Goal: Information Seeking & Learning: Understand process/instructions

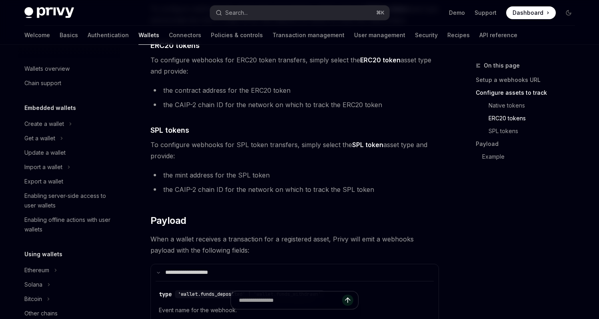
scroll to position [368, 0]
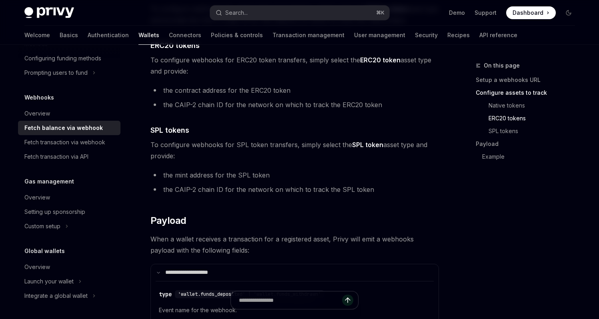
click at [297, 159] on span "To configure webhooks for SPL token transfers, simply select the SPL token asse…" at bounding box center [294, 150] width 288 height 22
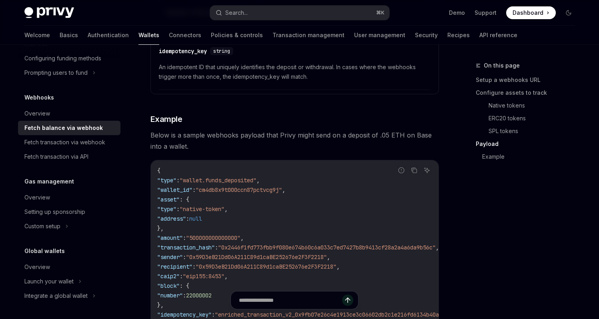
scroll to position [1361, 0]
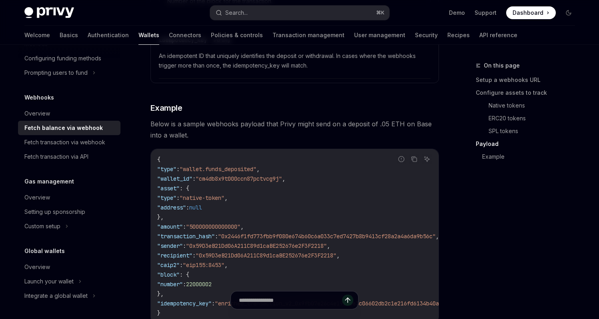
click at [311, 134] on span "Below is a sample webhooks payload that Privy might send on a deposit of .05 ET…" at bounding box center [294, 129] width 288 height 22
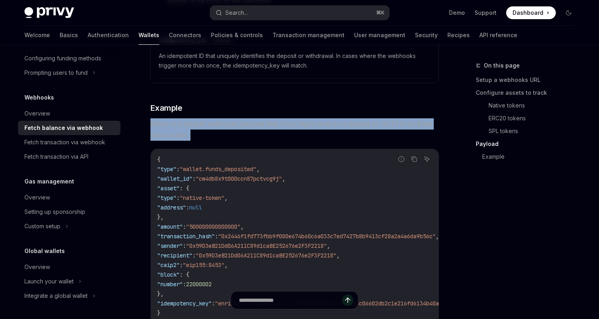
click at [311, 134] on span "Below is a sample webhooks payload that Privy might send on a deposit of .05 ET…" at bounding box center [294, 129] width 288 height 22
click at [338, 137] on span "Below is a sample webhooks payload that Privy might send on a deposit of .05 ET…" at bounding box center [294, 129] width 288 height 22
click at [317, 136] on span "Below is a sample webhooks payload that Privy might send on a deposit of .05 ET…" at bounding box center [294, 129] width 288 height 22
click at [345, 137] on span "Below is a sample webhooks payload that Privy might send on a deposit of .05 ET…" at bounding box center [294, 129] width 288 height 22
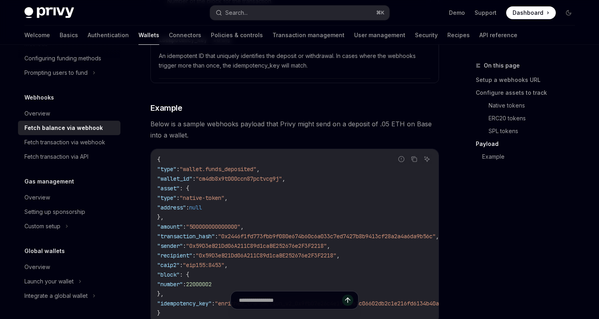
click at [313, 135] on span "Below is a sample webhooks payload that Privy might send on a deposit of .05 ET…" at bounding box center [294, 129] width 288 height 22
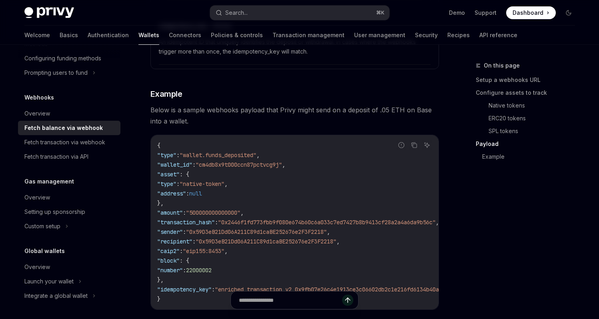
scroll to position [1376, 0]
click at [291, 124] on span "Below is a sample webhooks payload that Privy might send on a deposit of .05 ET…" at bounding box center [294, 115] width 288 height 22
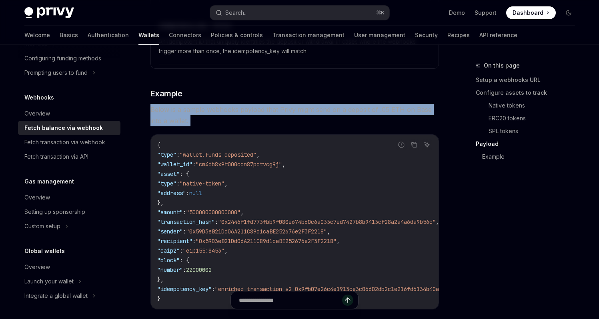
click at [291, 124] on span "Below is a sample webhooks payload that Privy might send on a deposit of .05 ET…" at bounding box center [294, 115] width 288 height 22
click at [342, 124] on span "Below is a sample webhooks payload that Privy might send on a deposit of .05 ET…" at bounding box center [294, 115] width 288 height 22
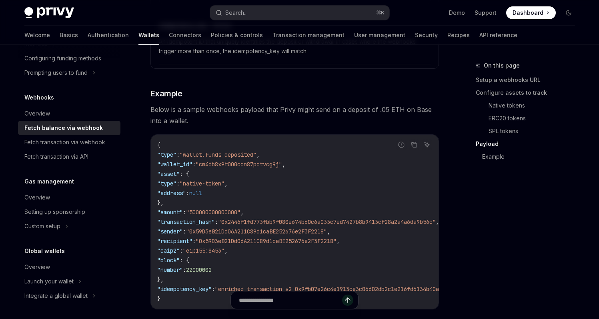
click at [318, 123] on span "Below is a sample webhooks payload that Privy might send on a deposit of .05 ET…" at bounding box center [294, 115] width 288 height 22
click at [309, 122] on span "Below is a sample webhooks payload that Privy might send on a deposit of .05 ET…" at bounding box center [294, 115] width 288 height 22
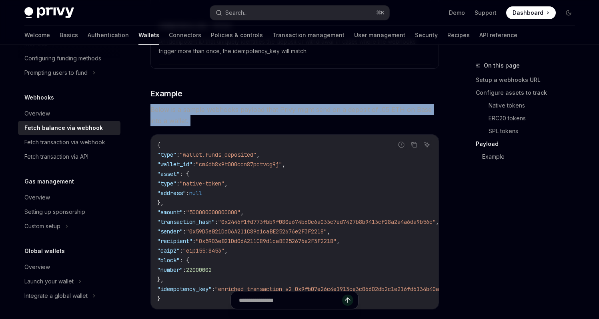
click at [309, 122] on span "Below is a sample webhooks payload that Privy might send on a deposit of .05 ET…" at bounding box center [294, 115] width 288 height 22
click at [348, 124] on span "Below is a sample webhooks payload that Privy might send on a deposit of .05 ET…" at bounding box center [294, 115] width 288 height 22
drag, startPoint x: 190, startPoint y: 115, endPoint x: 149, endPoint y: 111, distance: 41.4
click at [287, 126] on span "Below is a sample webhooks payload that Privy might send on a deposit of .05 ET…" at bounding box center [294, 115] width 288 height 22
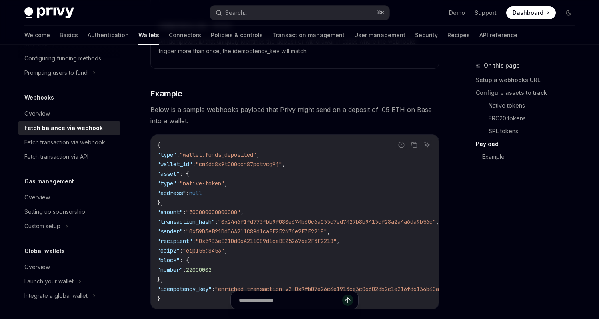
click at [241, 116] on span "Below is a sample webhooks payload that Privy might send on a deposit of .05 ET…" at bounding box center [294, 115] width 288 height 22
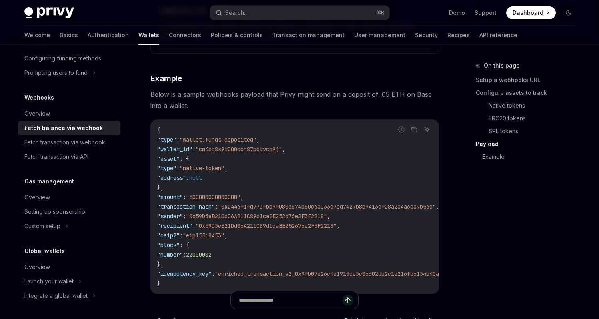
scroll to position [1391, 0]
click at [228, 73] on h3 "​ Example" at bounding box center [294, 77] width 288 height 11
click at [411, 128] on icon "Copy the contents from the code block" at bounding box center [413, 128] width 4 height 4
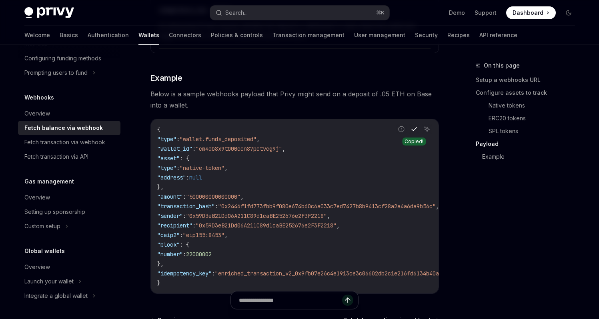
click at [394, 193] on code "{ "type" : "wallet.funds_deposited" , "wallet_id" : "cm4db8x9t000ccn87pctvcg9j"…" at bounding box center [347, 206] width 381 height 163
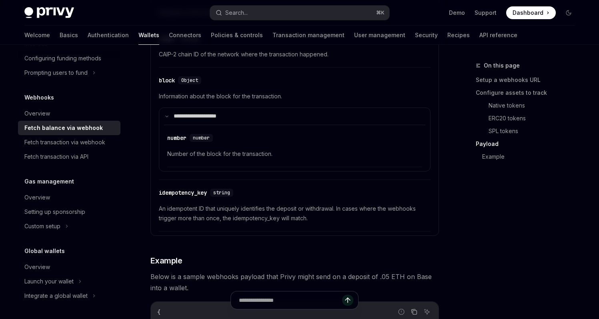
scroll to position [1330, 0]
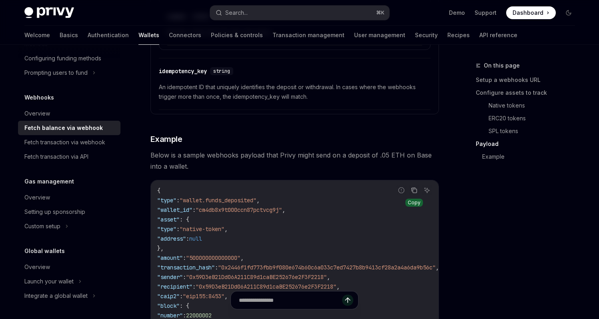
click at [556, 32] on div "Welcome Basics Authentication Wallets Connectors Policies & controls Transactio…" at bounding box center [299, 35] width 589 height 19
drag, startPoint x: 556, startPoint y: 32, endPoint x: 568, endPoint y: 30, distance: 12.3
click at [576, 28] on div "Welcome Basics Authentication Wallets Connectors Policies & controls Transactio…" at bounding box center [299, 35] width 589 height 19
